Goal: Find specific page/section: Find specific page/section

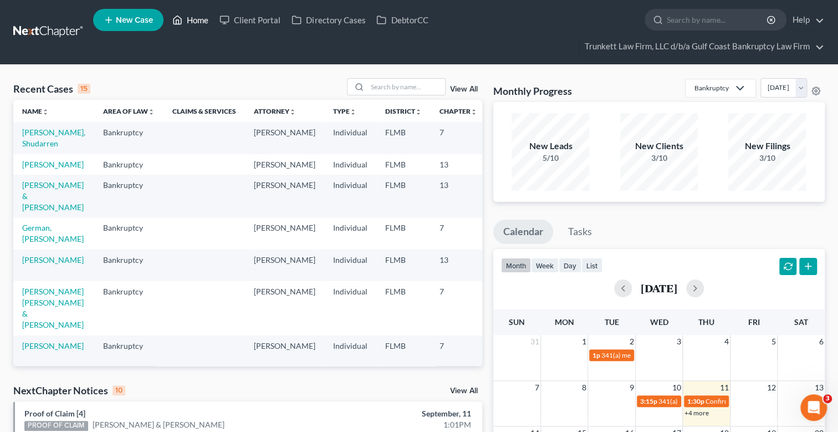
click at [195, 22] on link "Home" at bounding box center [190, 20] width 47 height 20
click at [401, 88] on input "search" at bounding box center [406, 87] width 78 height 16
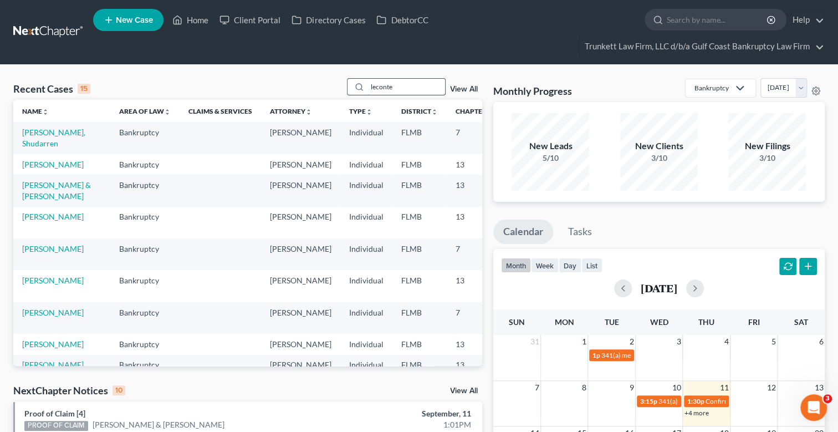
type input "leconte"
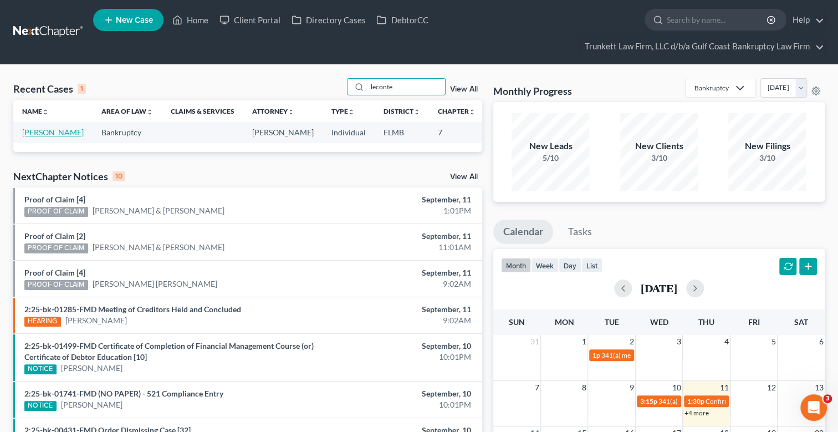
click at [33, 132] on link "[PERSON_NAME]" at bounding box center [53, 131] width 62 height 9
click at [34, 132] on link "[PERSON_NAME]" at bounding box center [53, 131] width 62 height 9
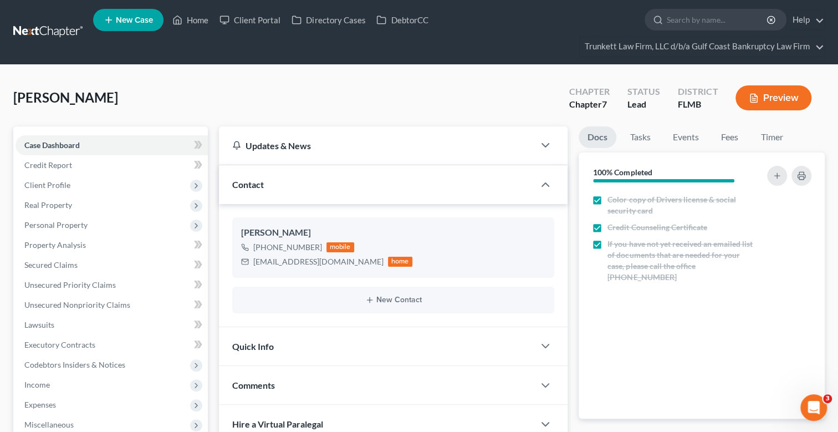
scroll to position [238, 0]
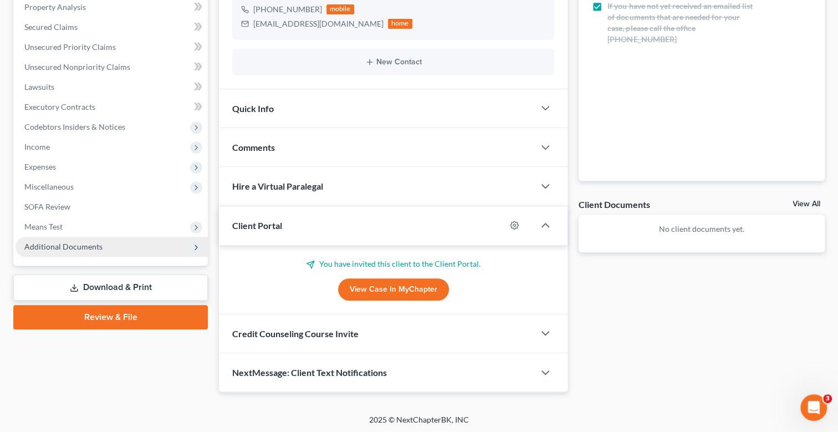
click at [88, 242] on span "Additional Documents" at bounding box center [63, 246] width 78 height 9
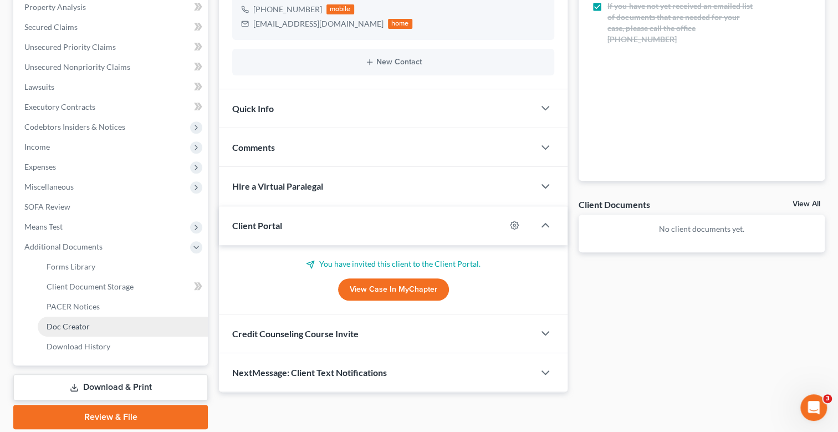
scroll to position [275, 0]
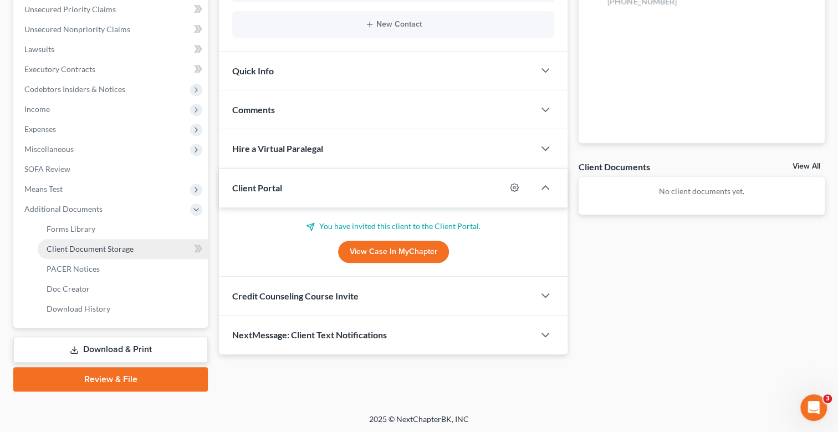
click at [95, 247] on span "Client Document Storage" at bounding box center [90, 248] width 87 height 9
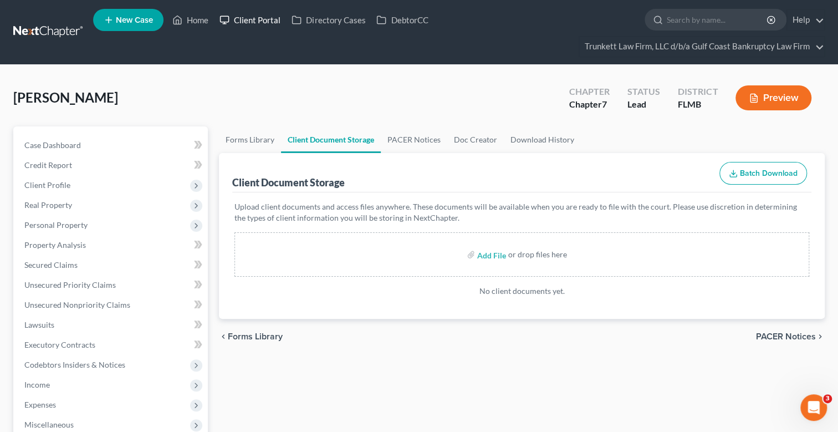
click at [257, 17] on link "Client Portal" at bounding box center [250, 20] width 72 height 20
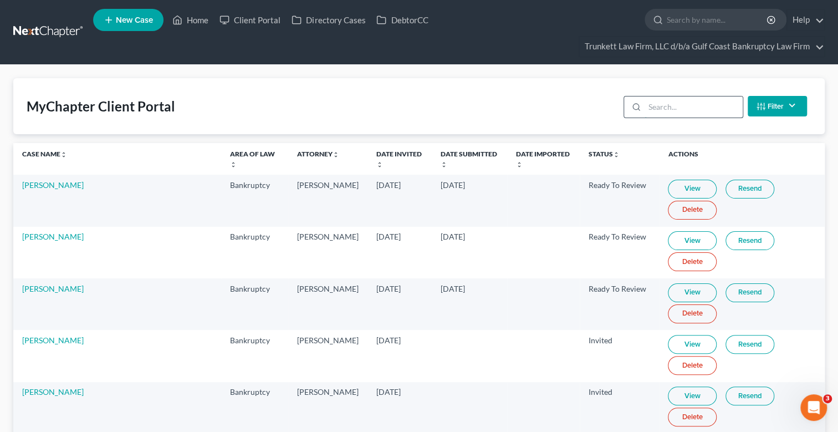
click at [699, 105] on input "search" at bounding box center [693, 106] width 98 height 21
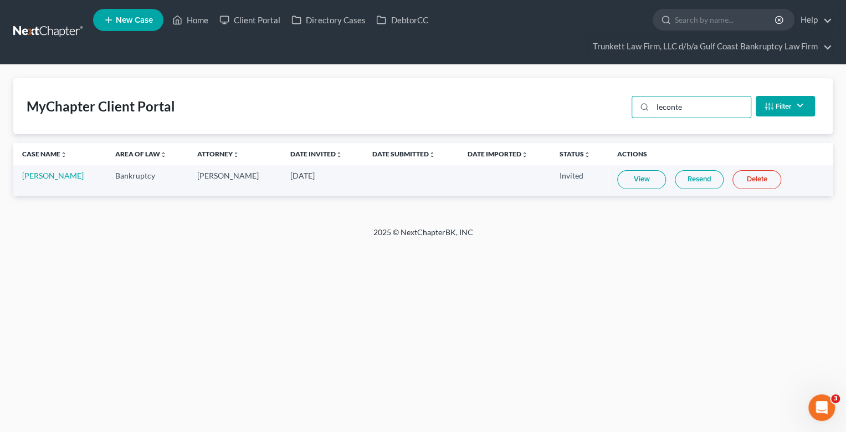
type input "leconte"
